Goal: Transaction & Acquisition: Book appointment/travel/reservation

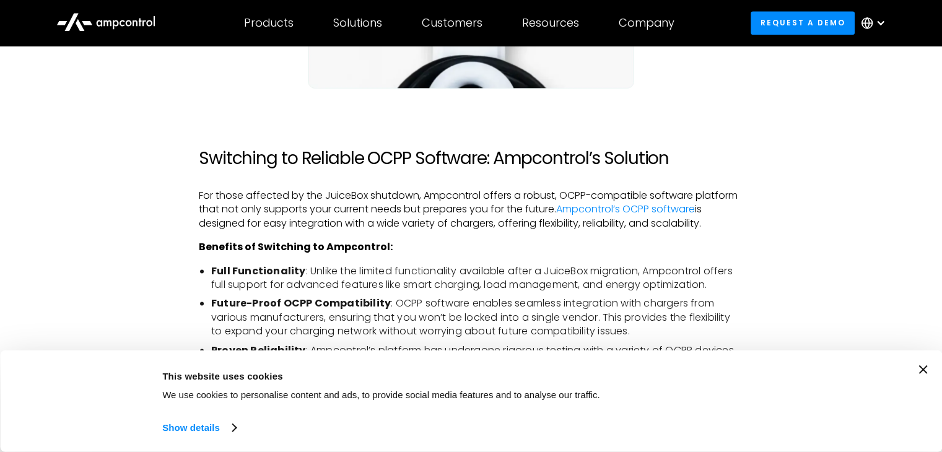
scroll to position [1630, 0]
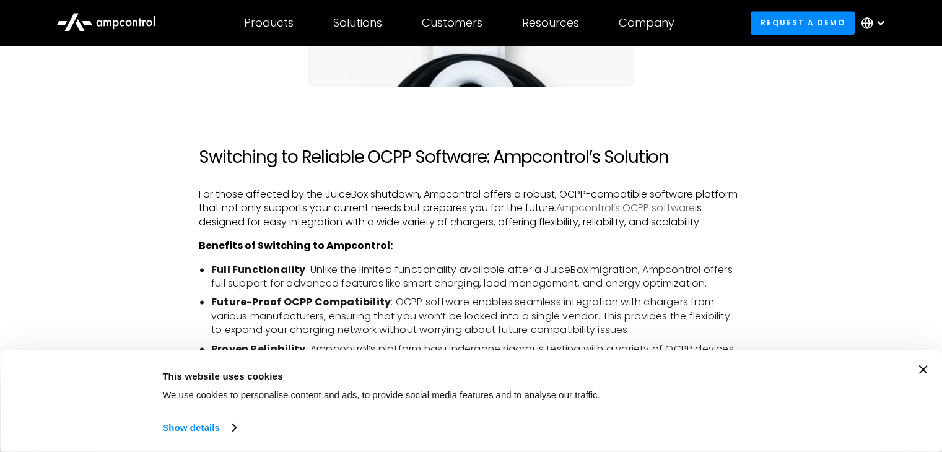
click at [611, 212] on link "Ampcontrol’s OCPP software" at bounding box center [625, 208] width 139 height 14
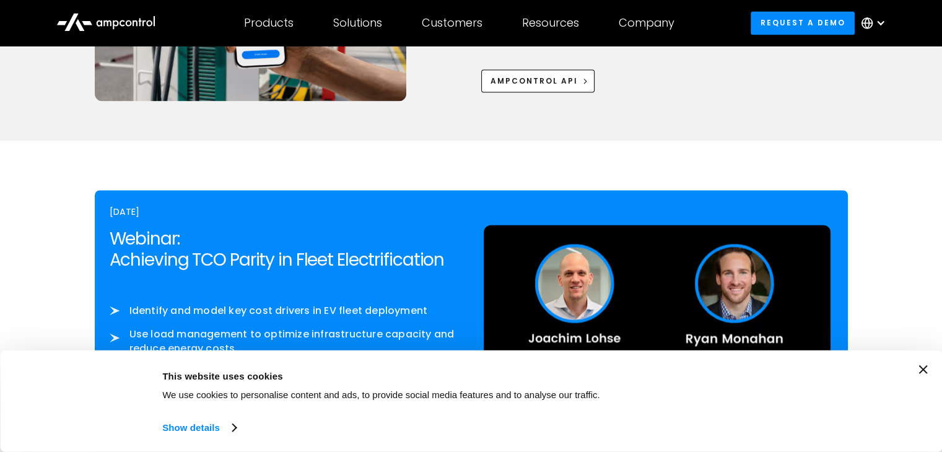
scroll to position [1917, 0]
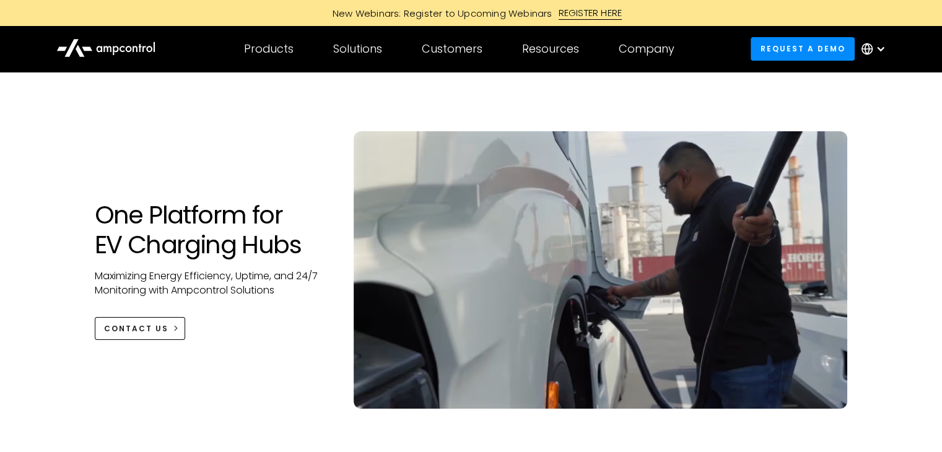
click at [258, 168] on div "One Platform for EV Charging Hubs Maximizing Energy Efficiency, Uptime, and 24/…" at bounding box center [471, 282] width 778 height 302
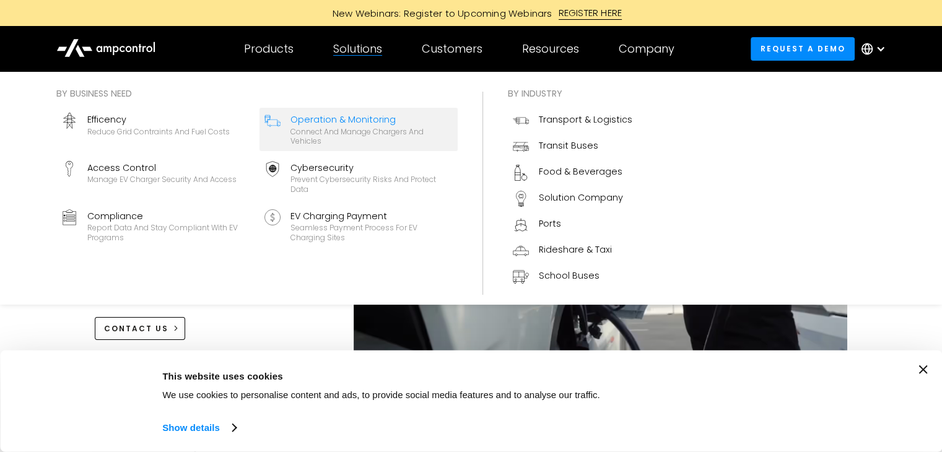
click at [344, 118] on div "Operation & Monitoring" at bounding box center [371, 120] width 162 height 14
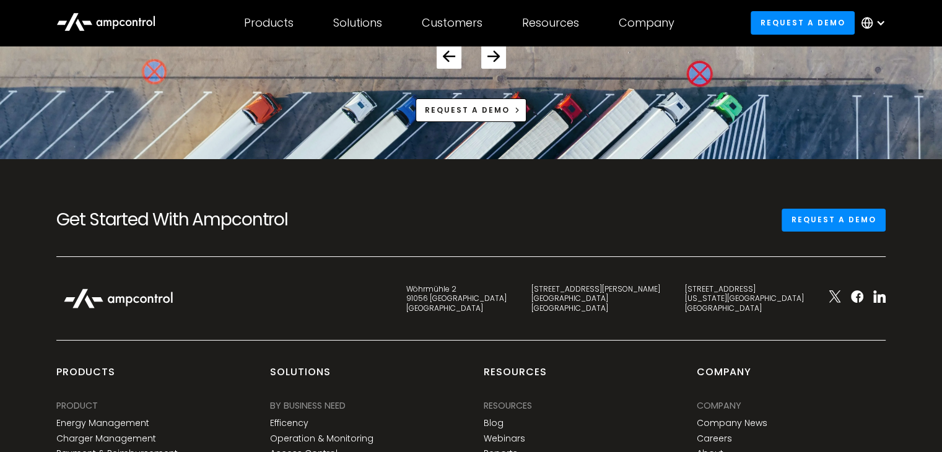
scroll to position [4591, 0]
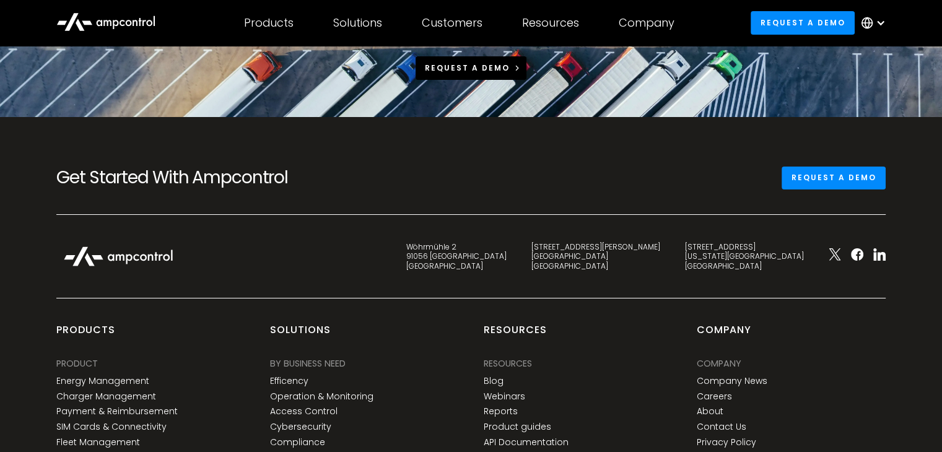
click at [447, 74] on div "Request a demo" at bounding box center [467, 68] width 85 height 11
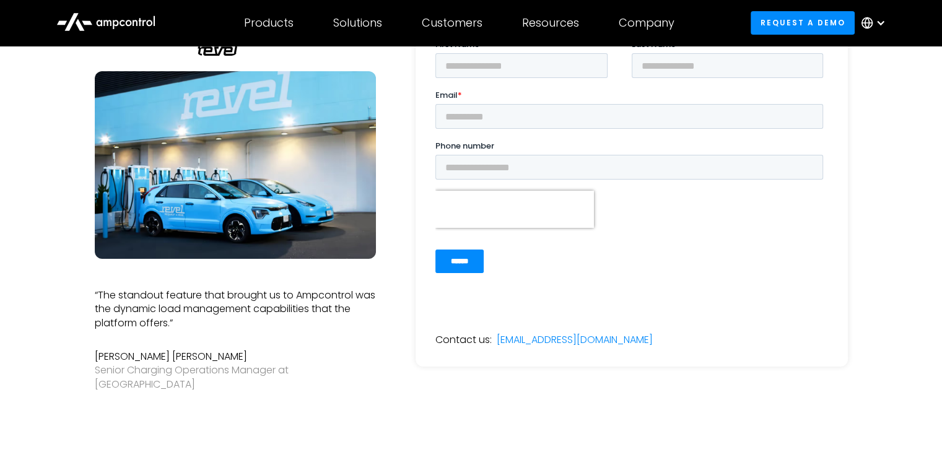
scroll to position [163, 0]
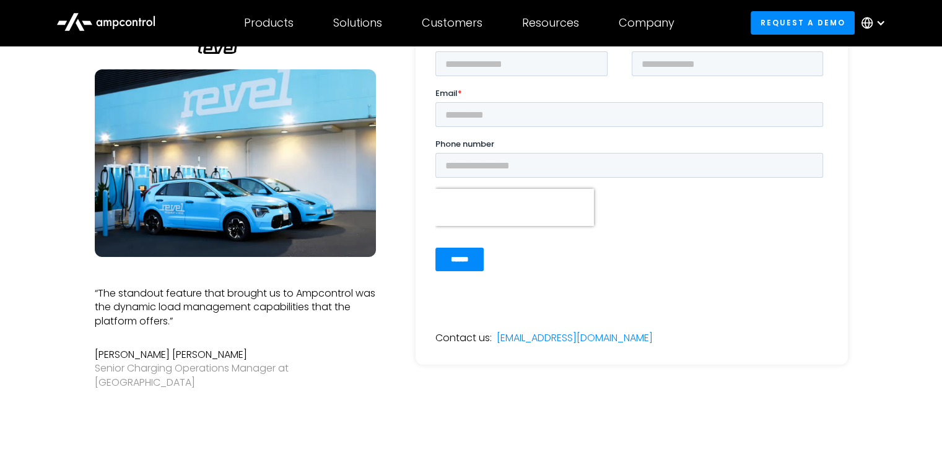
click at [867, 22] on icon at bounding box center [867, 23] width 12 height 12
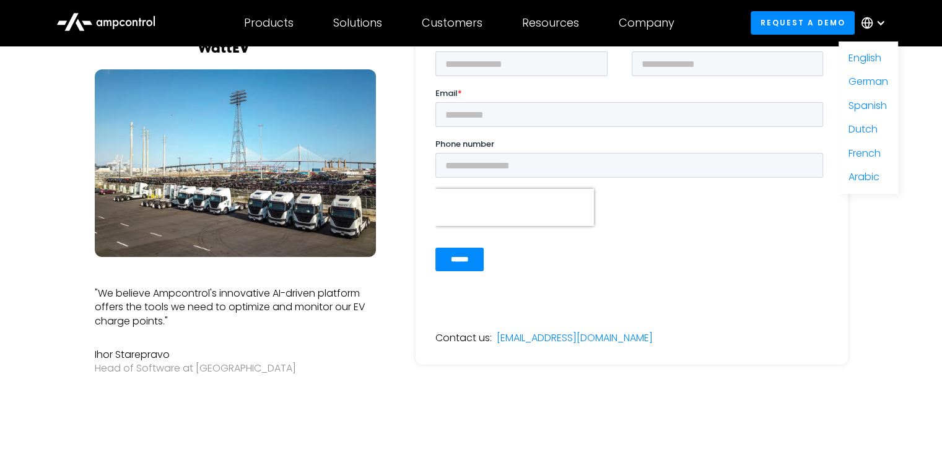
click at [868, 233] on div "Trusted by As we scale our electric fleet to 30,000 buses by 2035, partnering w…" at bounding box center [471, 212] width 942 height 480
